Goal: Task Accomplishment & Management: Manage account settings

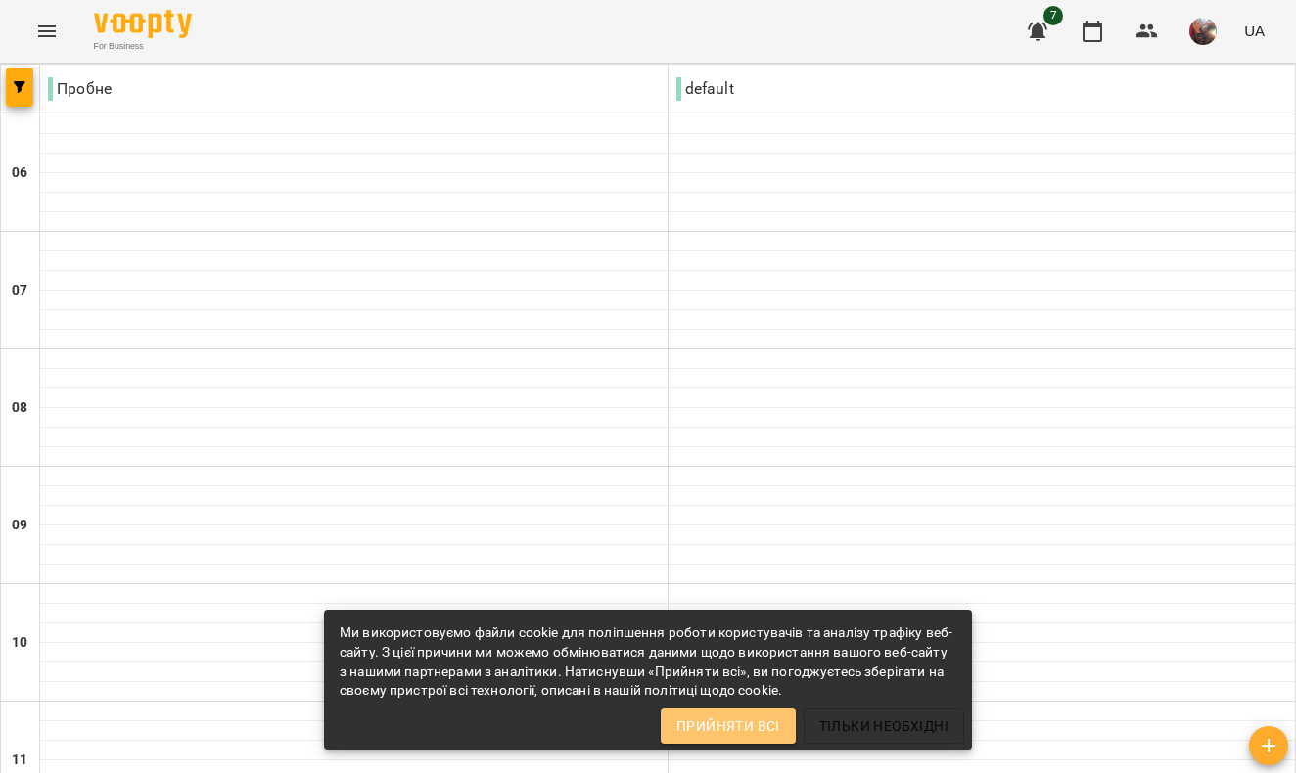
click at [779, 727] on button "Прийняти всі" at bounding box center [728, 726] width 135 height 35
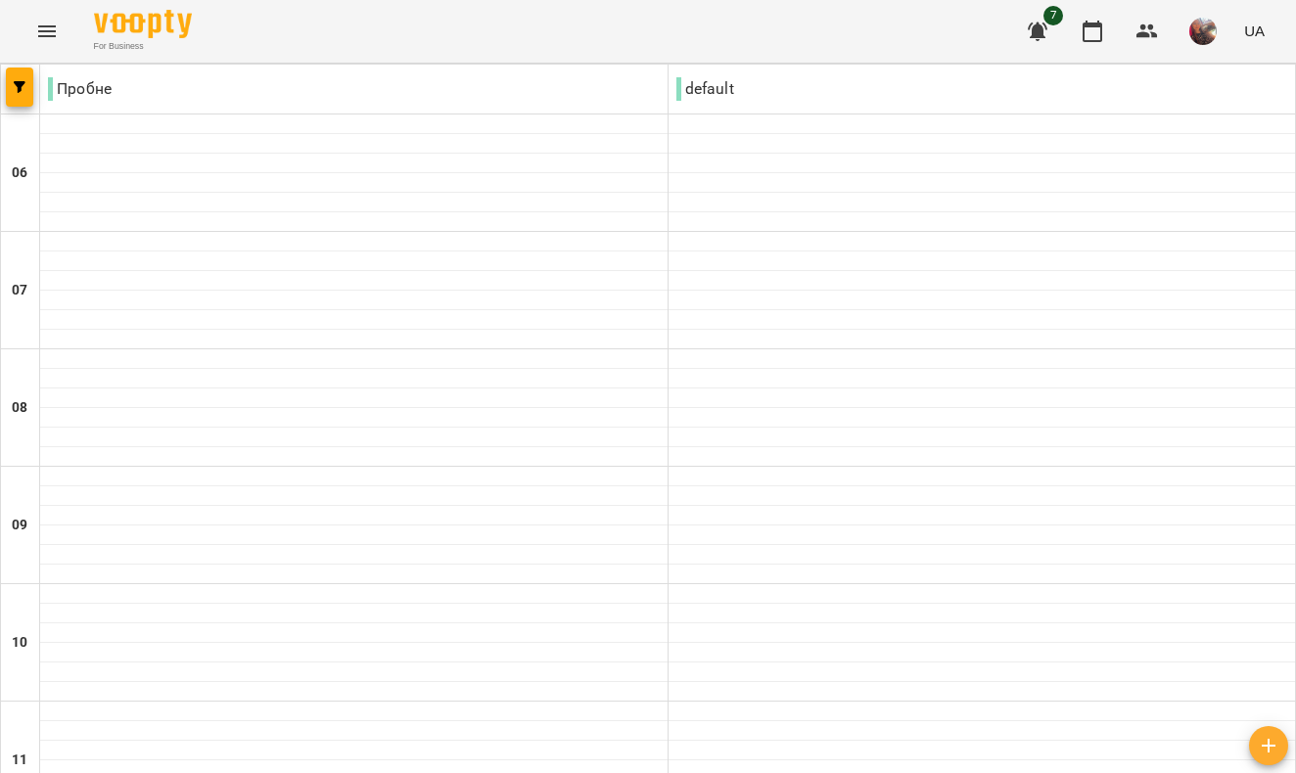
scroll to position [1292, 0]
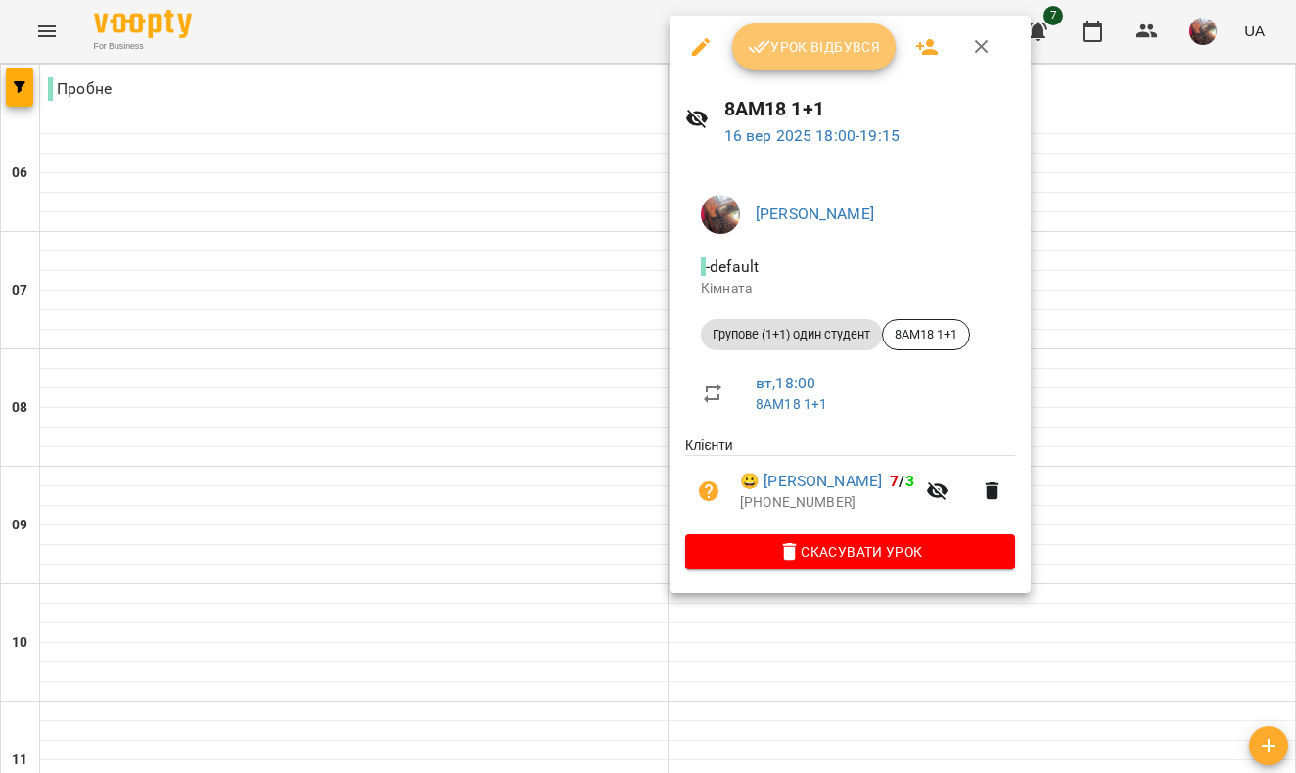
click at [799, 57] on span "Урок відбувся" at bounding box center [814, 46] width 133 height 23
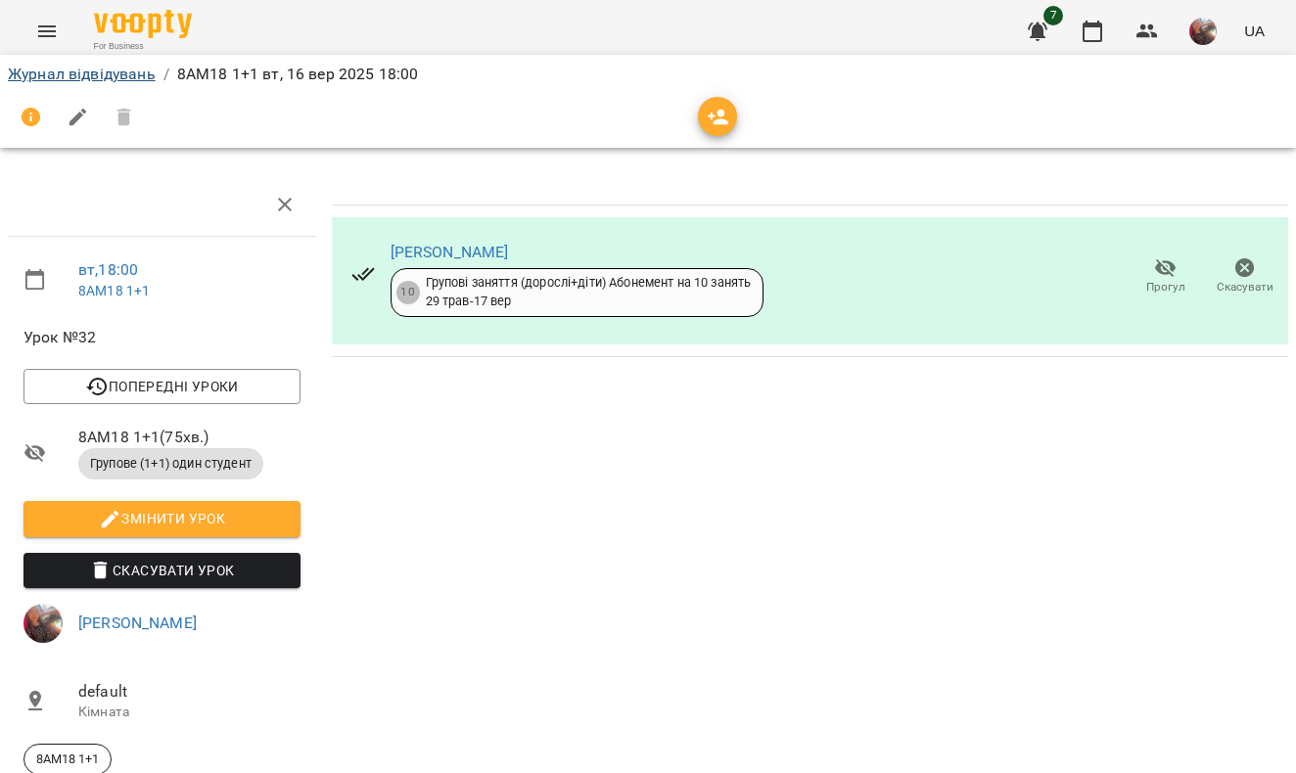
click at [136, 76] on link "Журнал відвідувань" at bounding box center [82, 74] width 148 height 19
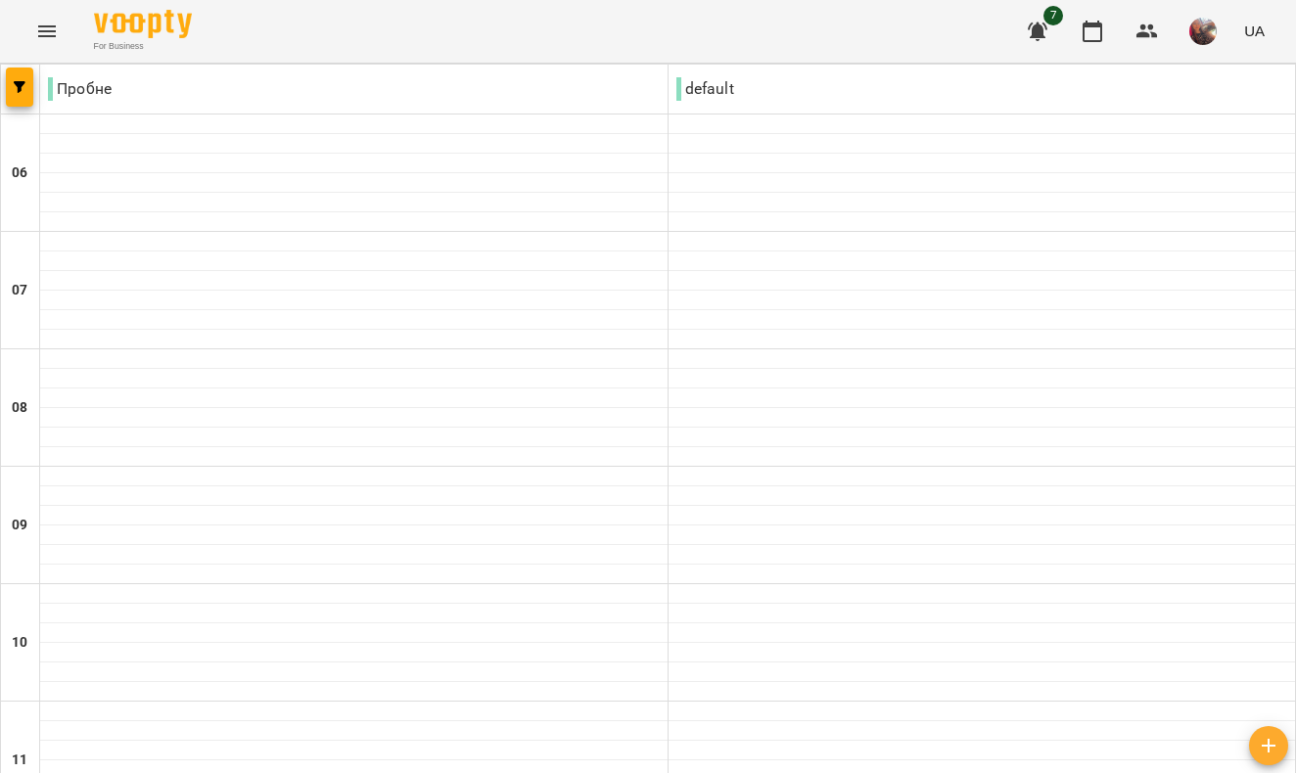
scroll to position [568, 0]
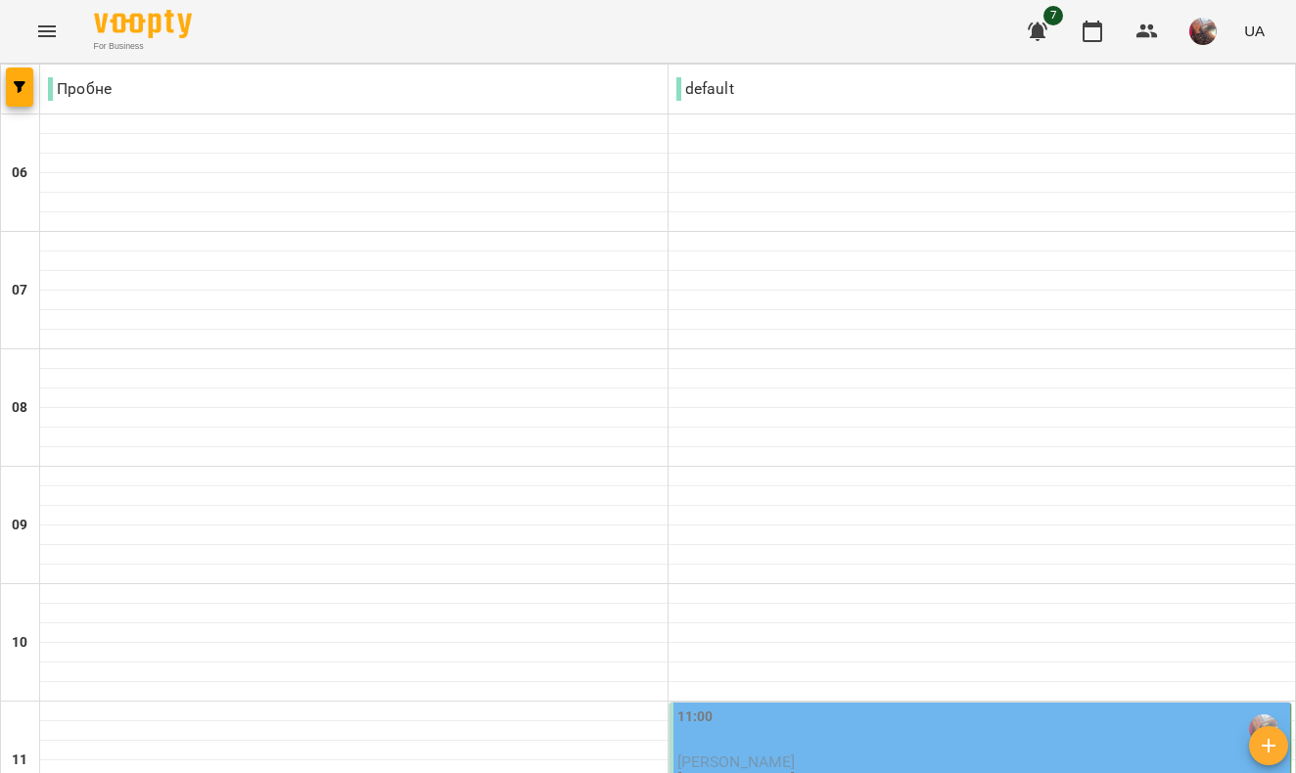
scroll to position [1331, 0]
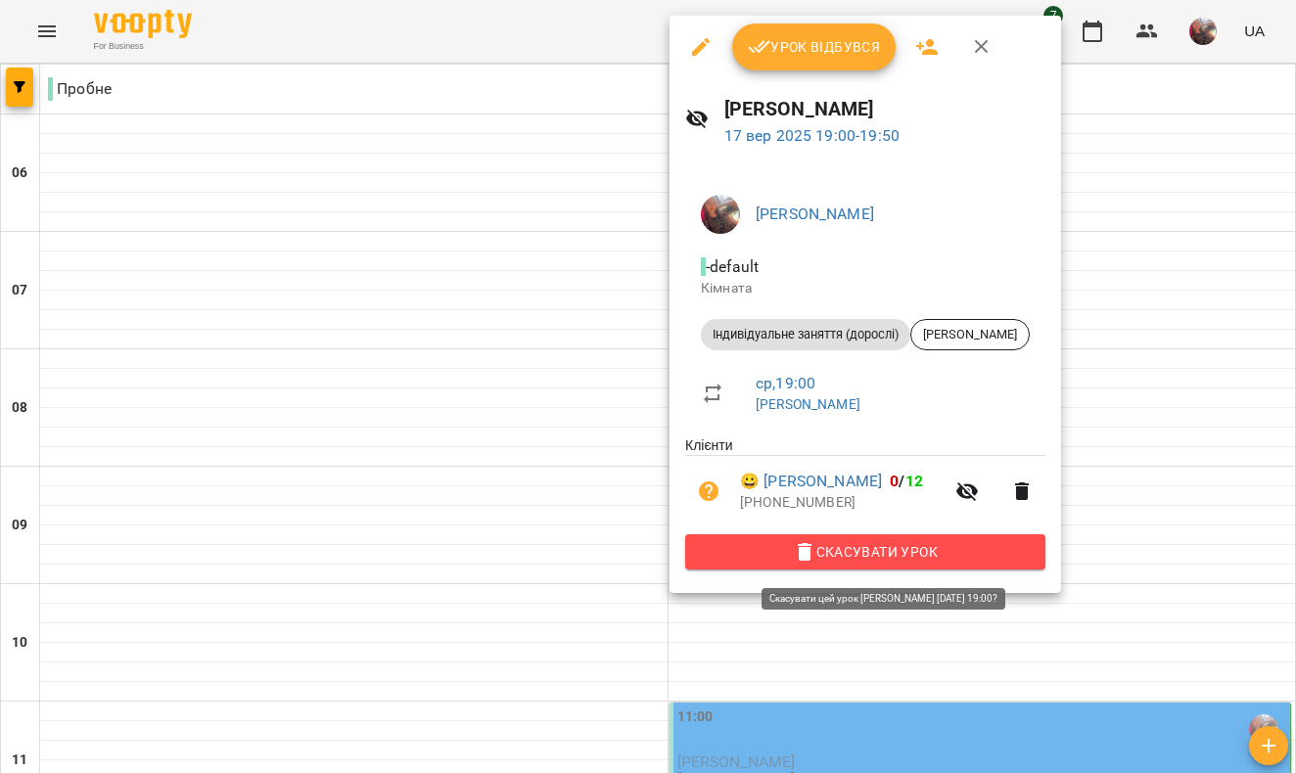
click at [780, 558] on span "Скасувати Урок" at bounding box center [865, 551] width 329 height 23
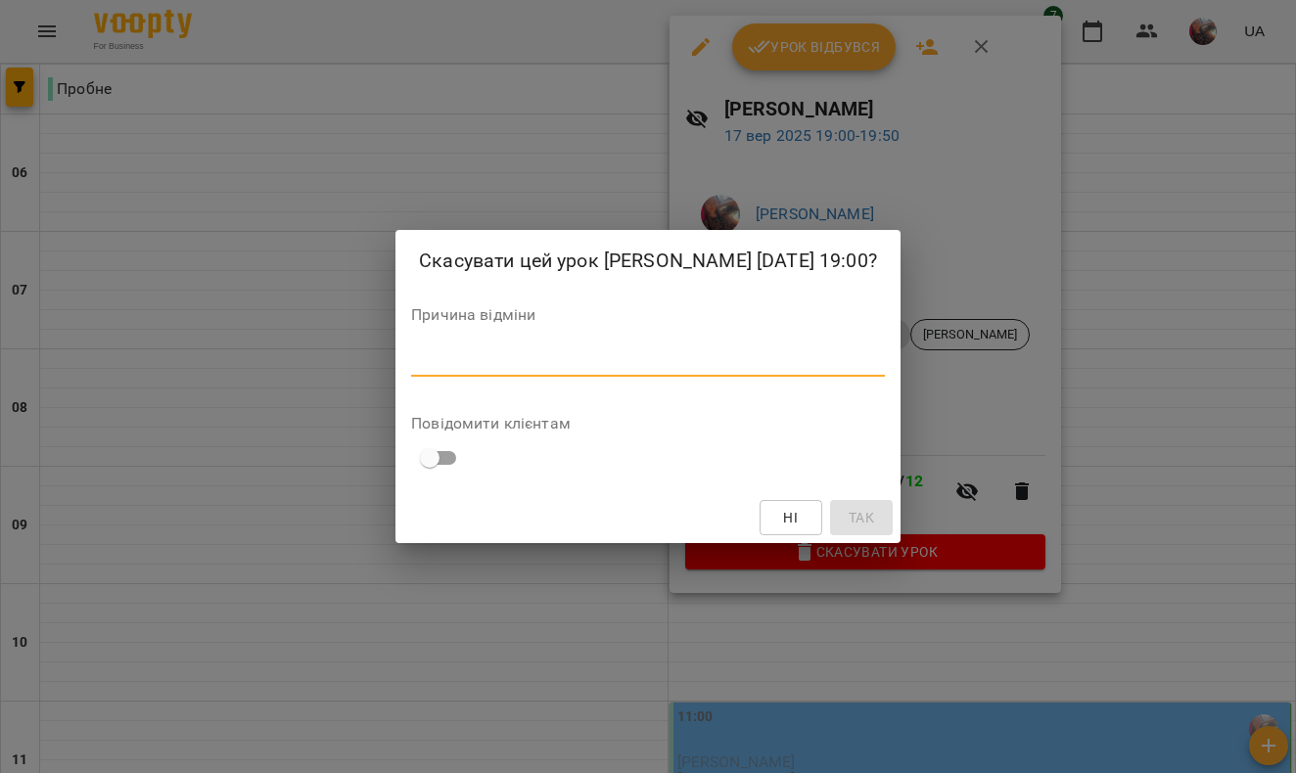
click at [691, 370] on textarea at bounding box center [648, 361] width 474 height 18
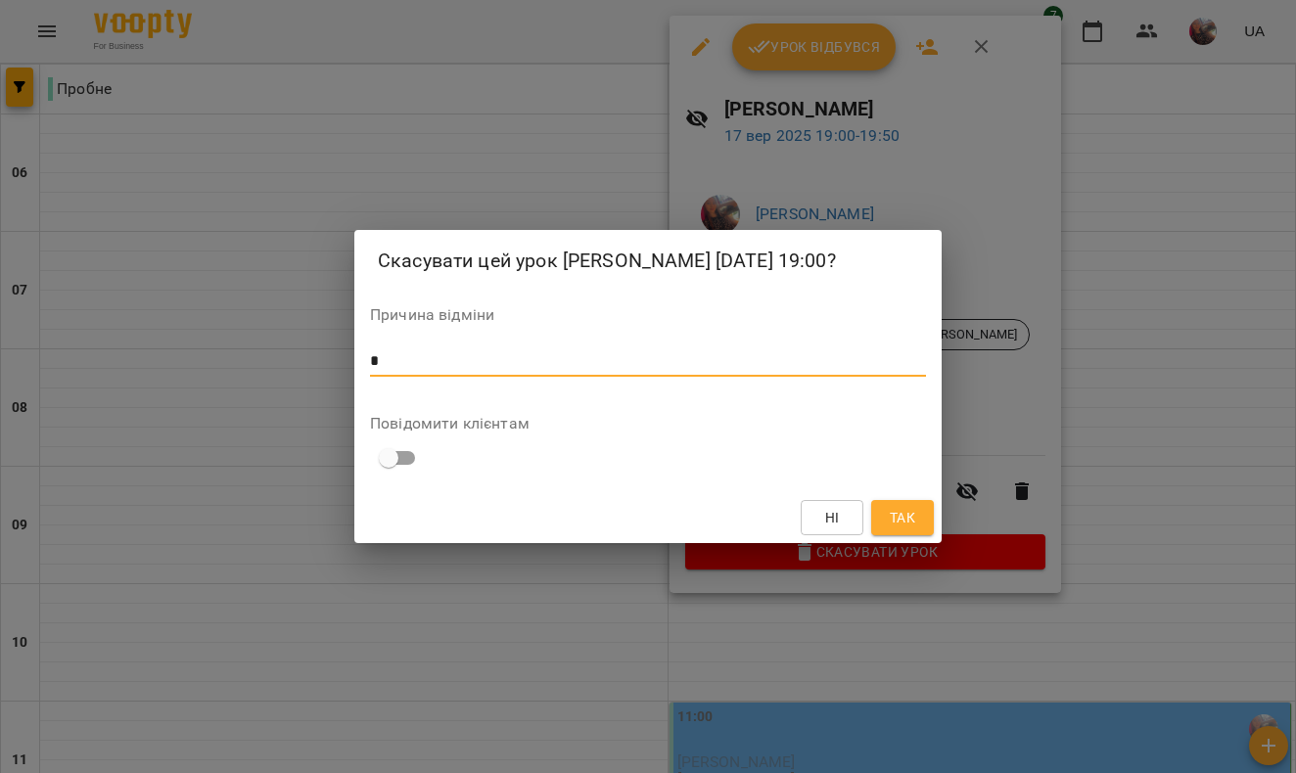
type textarea "*"
click at [900, 527] on span "Так" at bounding box center [902, 517] width 25 height 23
